Goal: Transaction & Acquisition: Subscribe to service/newsletter

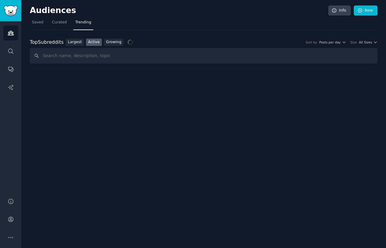
scroll to position [33, 0]
click at [12, 48] on icon "Sidebar" at bounding box center [11, 51] width 6 height 6
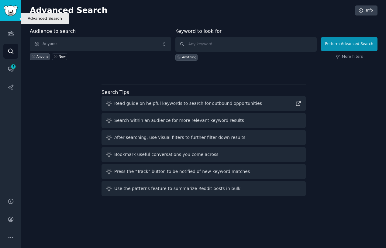
click at [12, 48] on icon "Sidebar" at bounding box center [11, 51] width 6 height 6
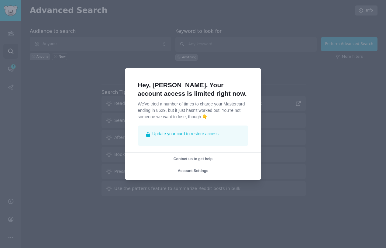
click at [9, 19] on div at bounding box center [193, 124] width 386 height 248
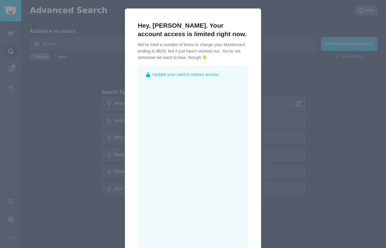
click at [289, 119] on div at bounding box center [193, 124] width 386 height 248
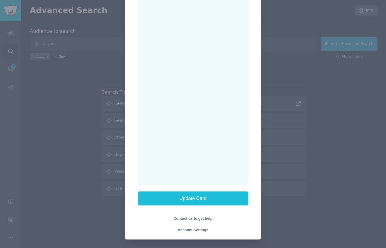
scroll to position [80, 0]
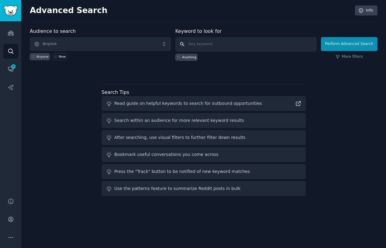
click at [227, 49] on input "text" at bounding box center [246, 44] width 141 height 15
type input "Chuck Mullaney"
click at [131, 45] on span "Anyone" at bounding box center [100, 44] width 141 height 14
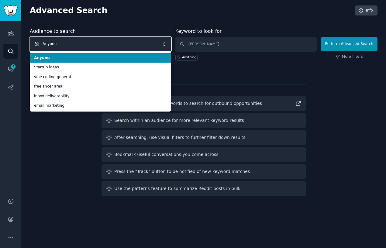
click at [141, 31] on div "Audience to search Anyone Anyone Startup ideas vibe coding general freelancer a…" at bounding box center [100, 44] width 141 height 33
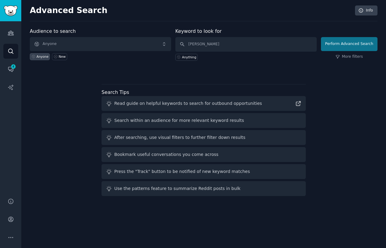
click at [360, 47] on button "Perform Advanced Search" at bounding box center [349, 44] width 57 height 14
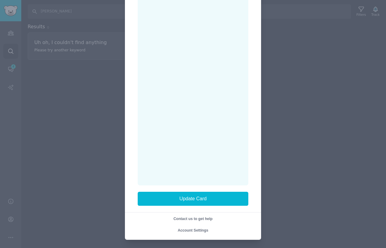
scroll to position [80, 0]
click at [193, 232] on span "Account Settings" at bounding box center [193, 231] width 31 height 4
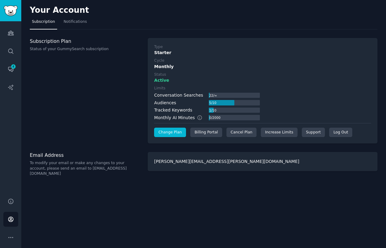
click at [176, 134] on link "Change Plan" at bounding box center [170, 133] width 32 height 10
